Goal: Task Accomplishment & Management: Manage account settings

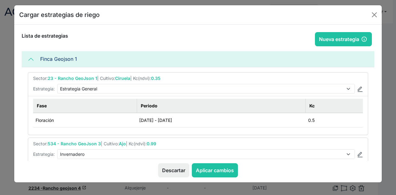
select select "4"
select select "3"
select select "4"
select select "5"
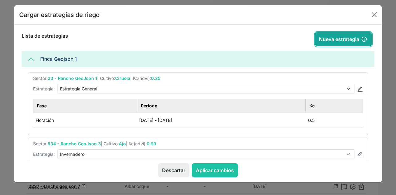
click at [338, 36] on button "Nueva estrategia" at bounding box center [343, 39] width 57 height 14
select select "null"
type input "[DATE]"
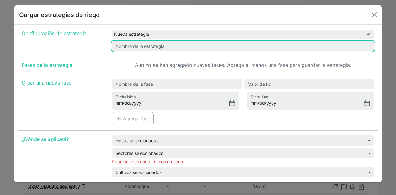
click at [174, 42] on input "text" at bounding box center [243, 46] width 262 height 10
type input "Estrategia General"
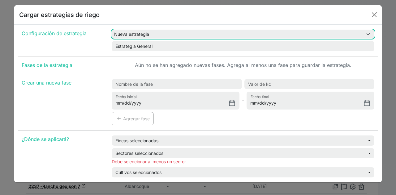
click at [151, 37] on select "Nueva estrategia Estrategia Primavera Estrategia General Invernadero EST-1 EST-2" at bounding box center [243, 34] width 262 height 9
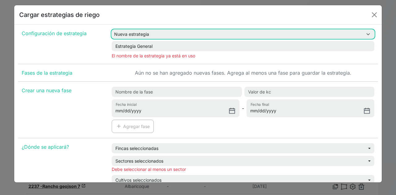
select select "4"
click at [112, 30] on select "Nueva estrategia Estrategia Primavera Estrategia General Invernadero EST-1 EST-2" at bounding box center [243, 34] width 262 height 9
type input "Invernadero"
type input "[DATE]"
